Goal: Navigation & Orientation: Understand site structure

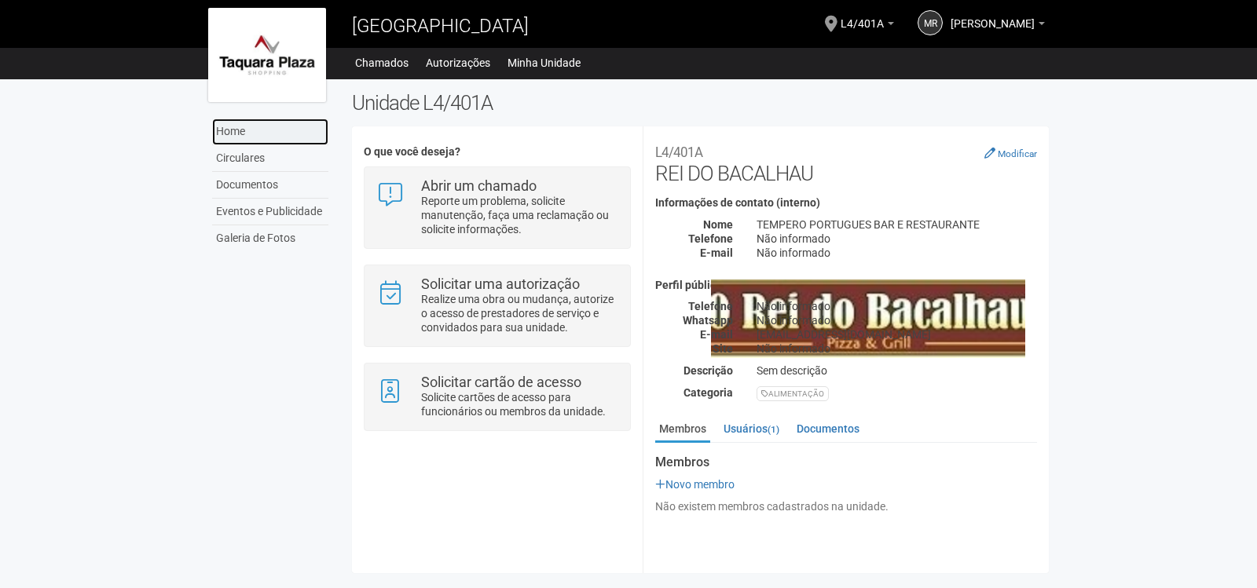
click at [261, 130] on link "Home" at bounding box center [270, 132] width 116 height 27
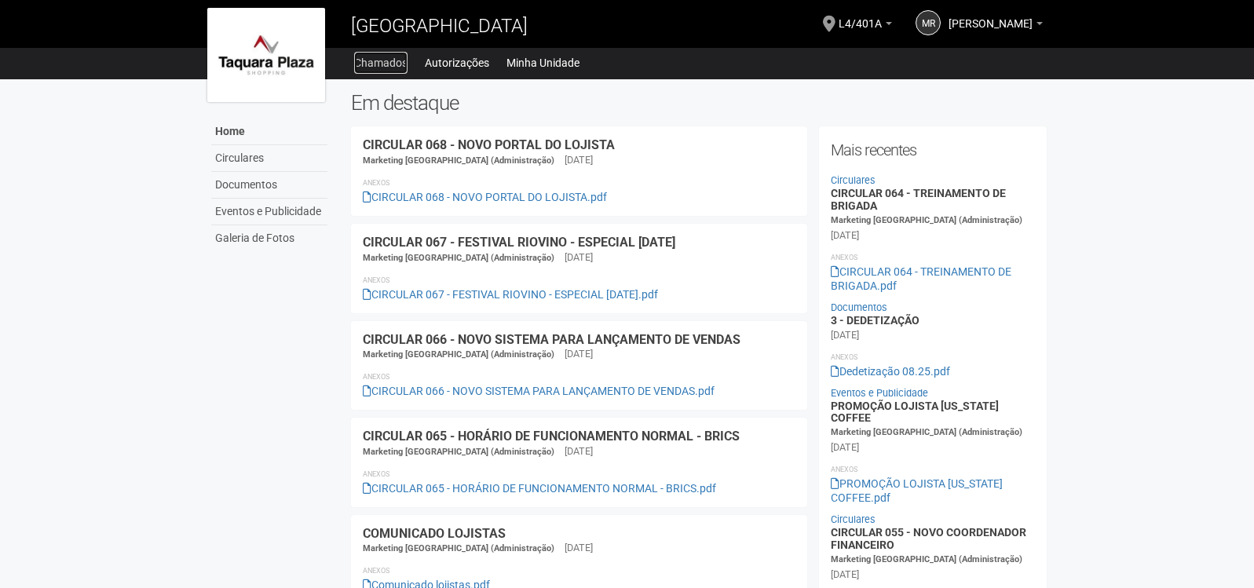
click at [390, 60] on link "Chamados" at bounding box center [380, 63] width 53 height 22
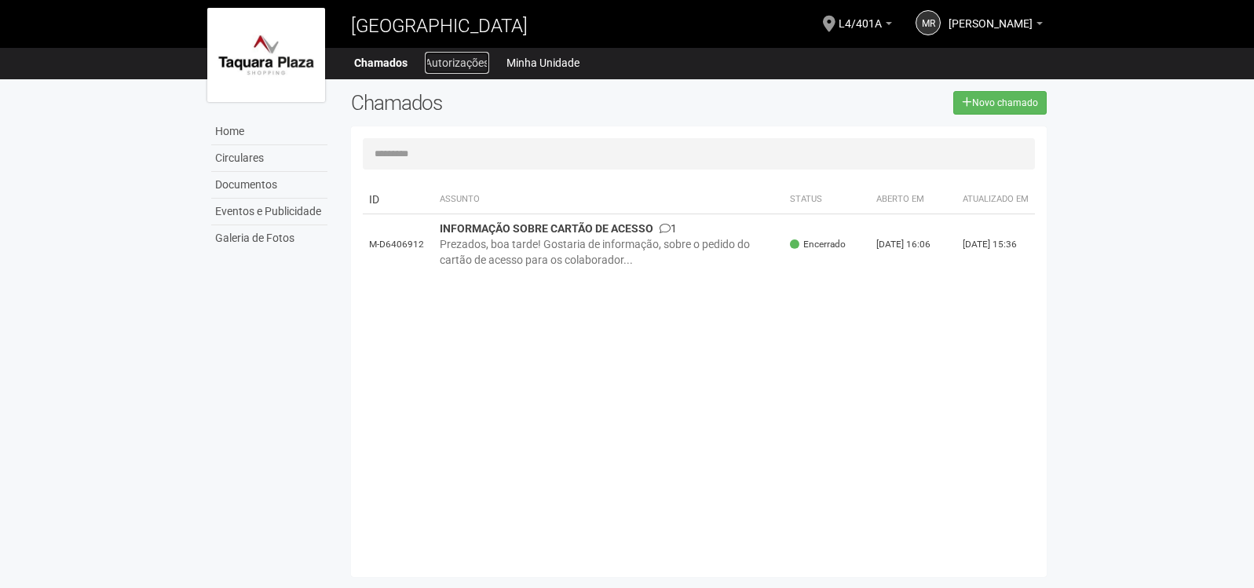
click at [449, 60] on link "Autorizações" at bounding box center [457, 63] width 64 height 22
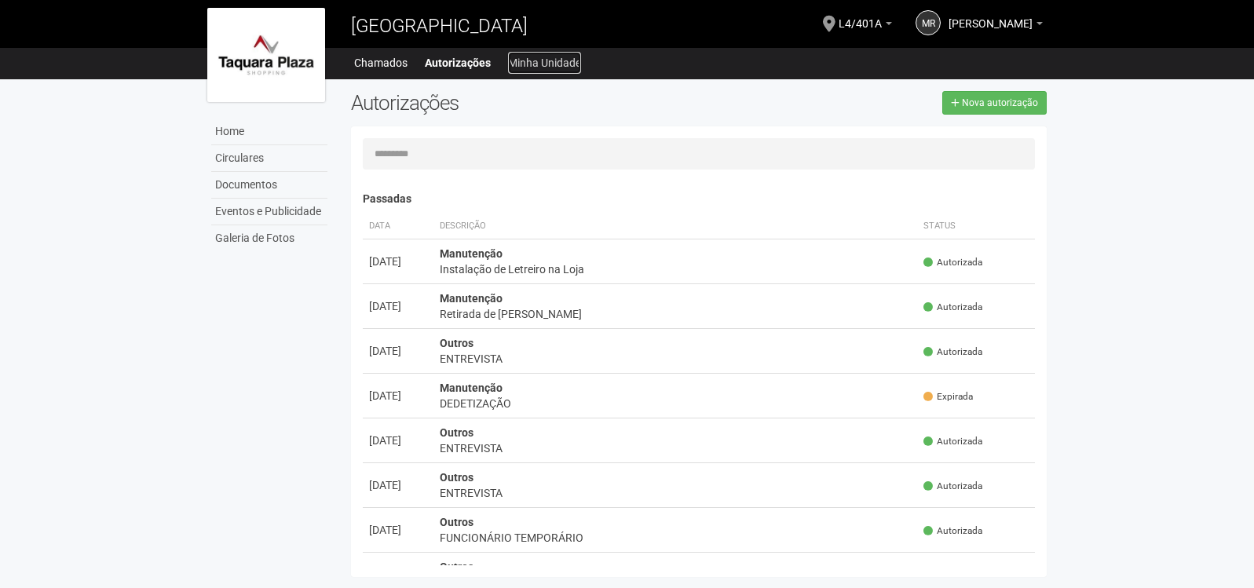
click at [529, 64] on link "Minha Unidade" at bounding box center [544, 63] width 73 height 22
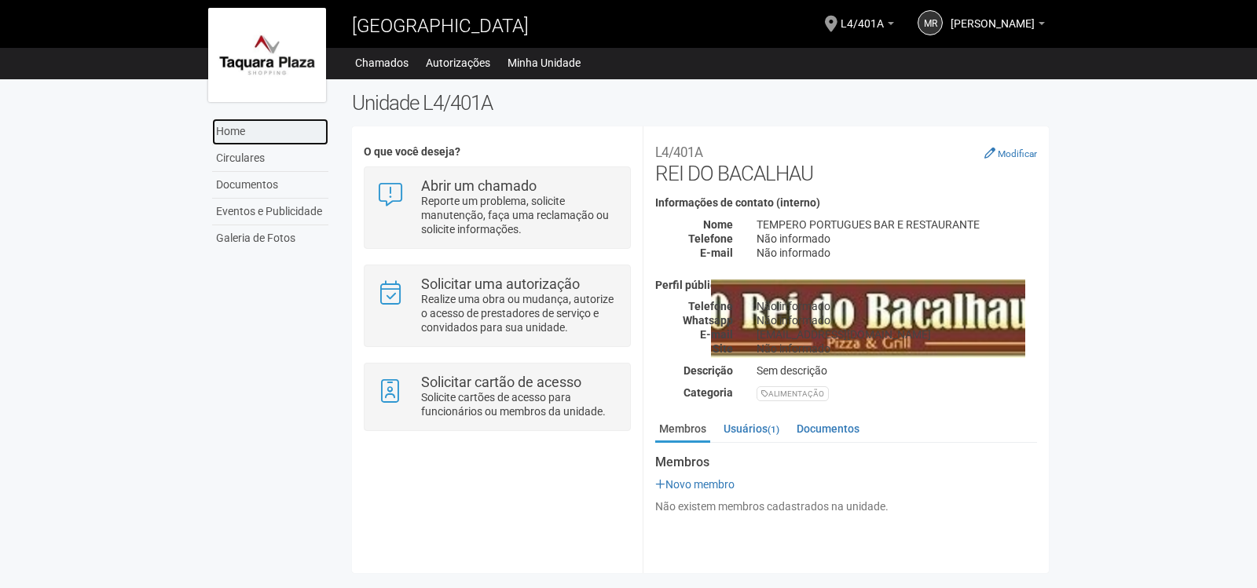
click at [251, 126] on link "Home" at bounding box center [270, 132] width 116 height 27
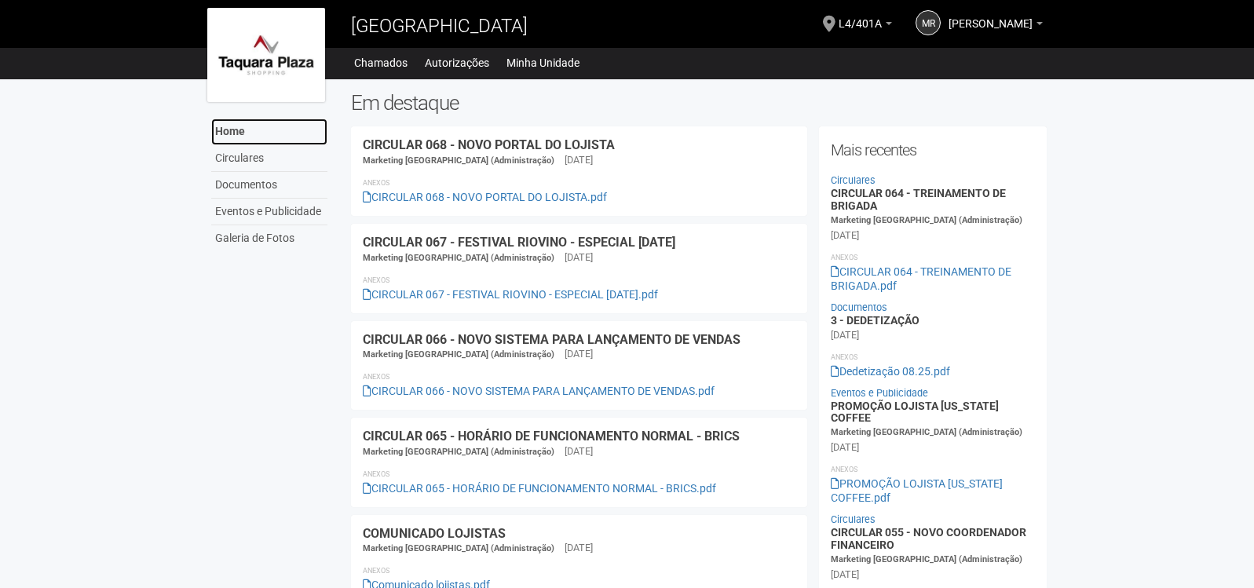
click at [254, 133] on link "Home" at bounding box center [269, 132] width 116 height 27
click at [247, 159] on link "Circulares" at bounding box center [269, 158] width 116 height 27
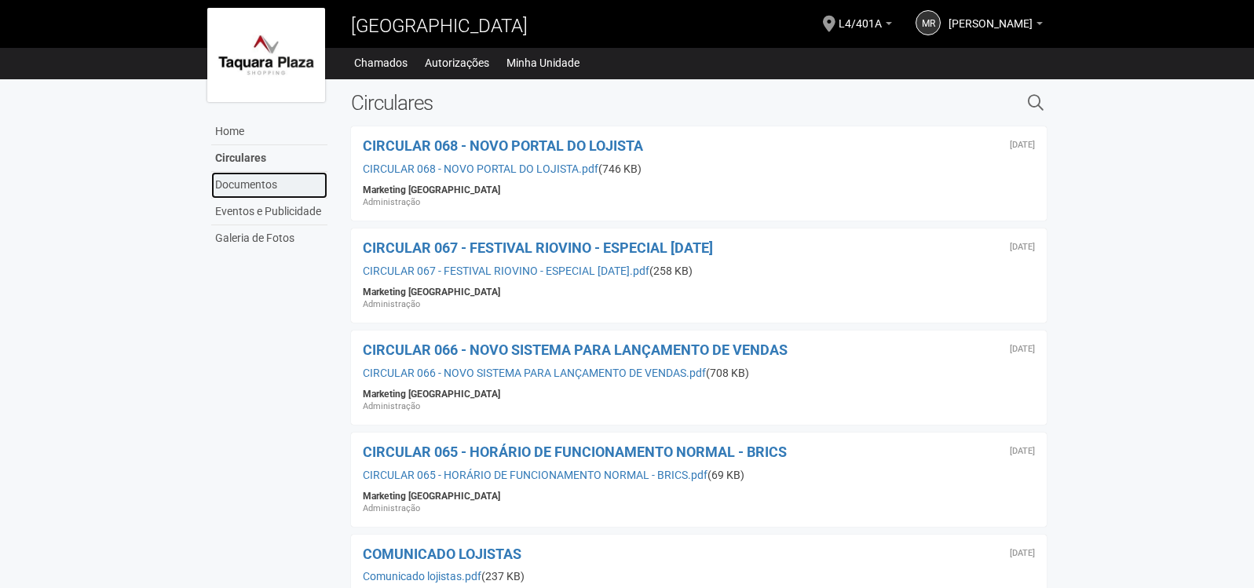
click at [251, 180] on link "Documentos" at bounding box center [269, 185] width 116 height 27
